Goal: Obtain resource: Download file/media

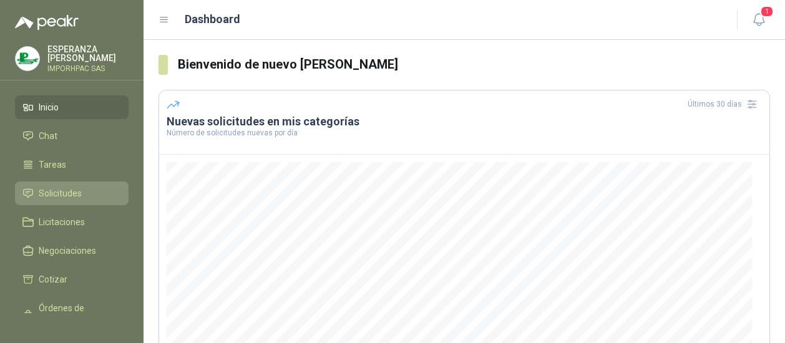
click at [59, 193] on span "Solicitudes" at bounding box center [60, 194] width 43 height 14
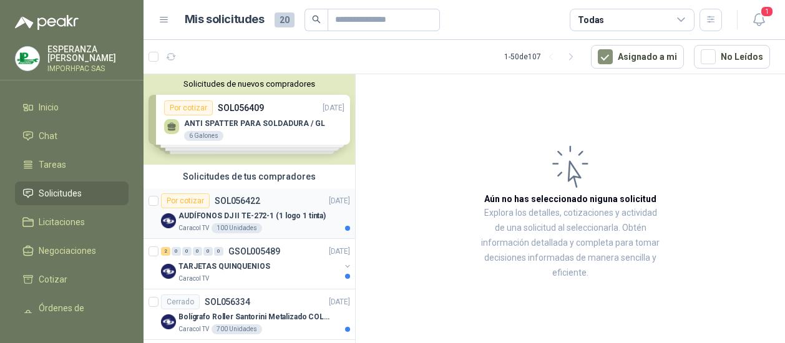
click at [187, 200] on div "Por cotizar" at bounding box center [185, 200] width 49 height 15
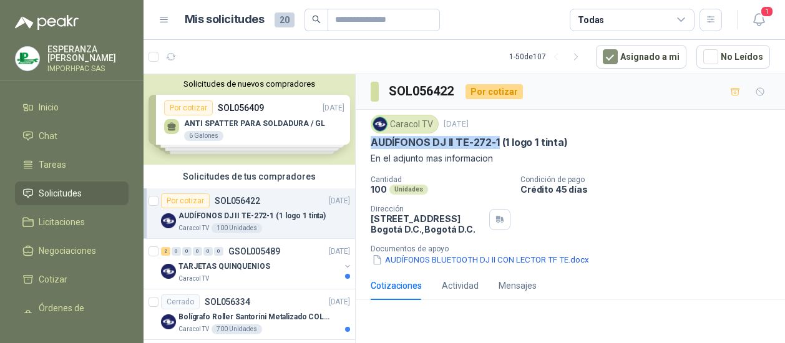
drag, startPoint x: 369, startPoint y: 139, endPoint x: 498, endPoint y: 146, distance: 129.3
click at [498, 146] on div "Caracol TV [DATE] AUDÍFONOS [PERSON_NAME] TE-272-1 (1 logo 1 tinta) En el adjun…" at bounding box center [570, 191] width 429 height 162
drag, startPoint x: 498, startPoint y: 146, endPoint x: 443, endPoint y: 144, distance: 54.9
copy p "AUDÍFONOS DJ II TE-272-1"
click at [371, 258] on button "AUDÍFONOS BLUETOOTH DJ II CON LECTOR TF TE.docx" at bounding box center [481, 259] width 220 height 13
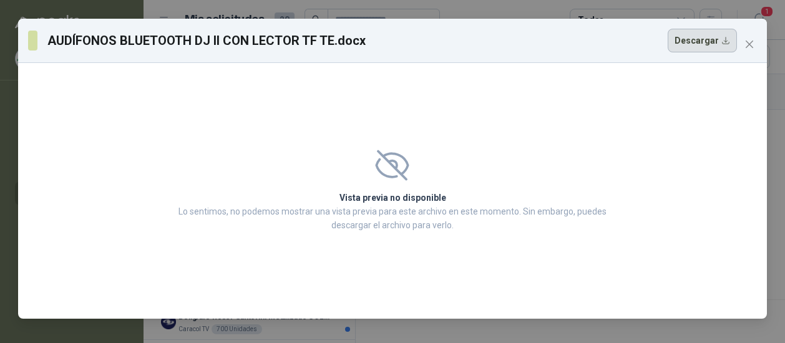
click at [706, 40] on button "Descargar" at bounding box center [701, 41] width 69 height 24
